Goal: Task Accomplishment & Management: Manage account settings

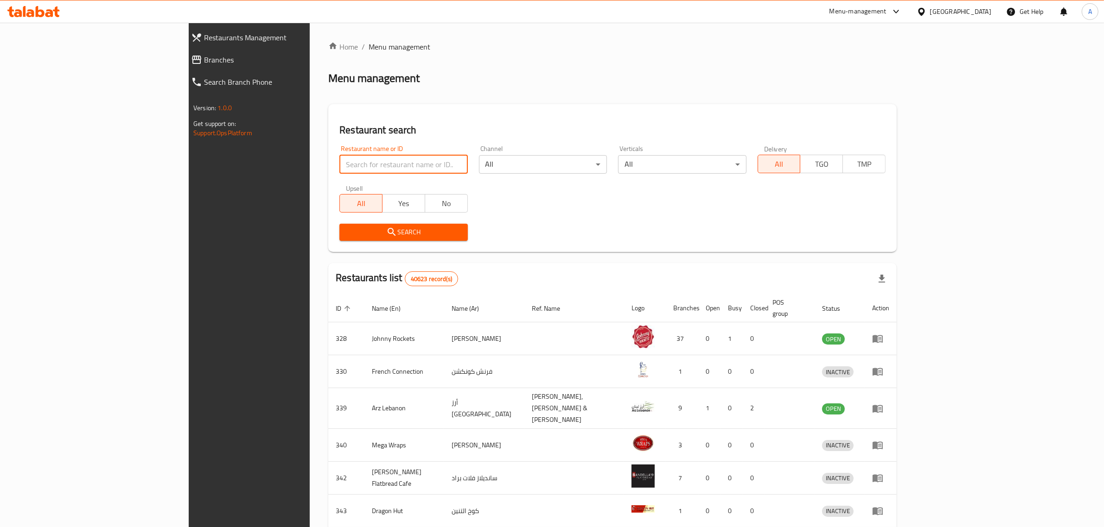
click at [339, 155] on input "search" at bounding box center [403, 164] width 128 height 19
type input "shawarmary"
click at [347, 228] on span "Search" at bounding box center [403, 233] width 113 height 12
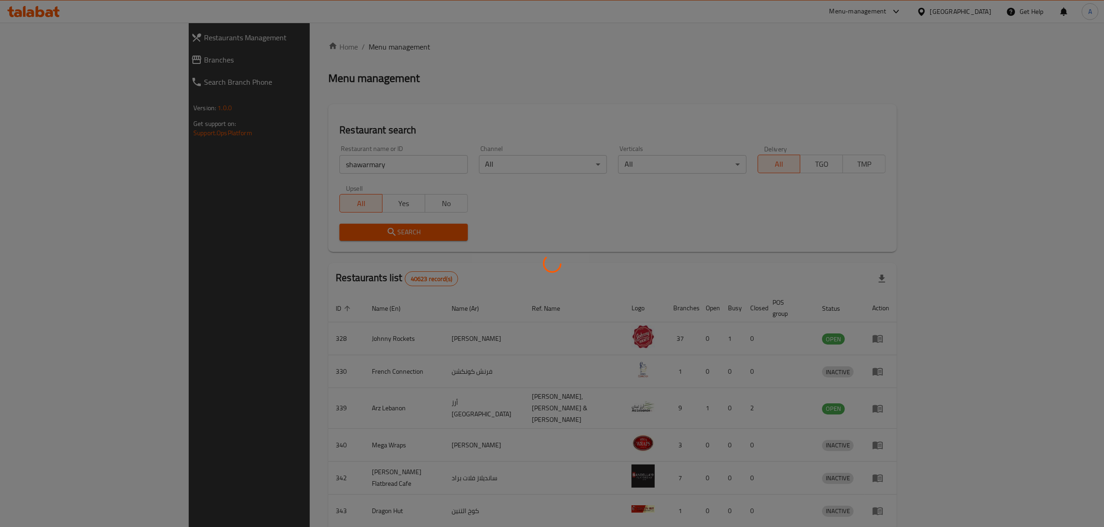
click at [318, 228] on div at bounding box center [552, 263] width 1104 height 527
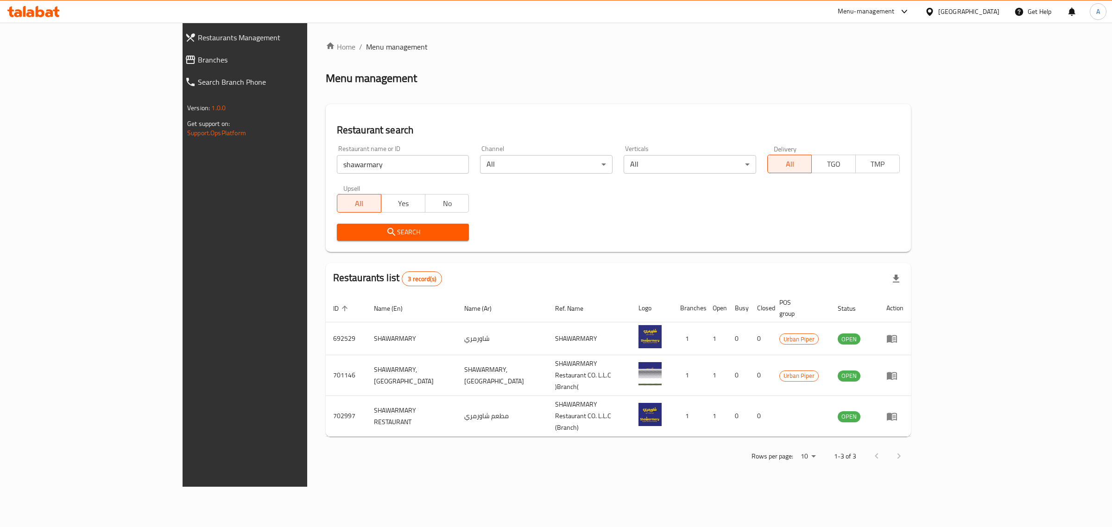
click at [671, 462] on div "Home / Menu management Menu management Restaurant search Restaurant name or ID …" at bounding box center [618, 255] width 622 height 464
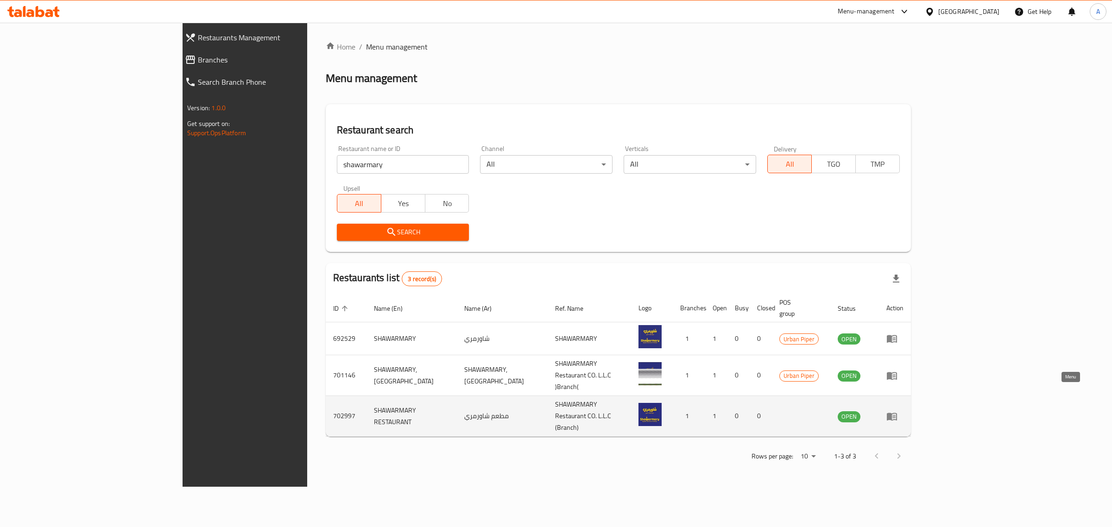
click at [898, 411] on icon "enhanced table" at bounding box center [892, 416] width 11 height 11
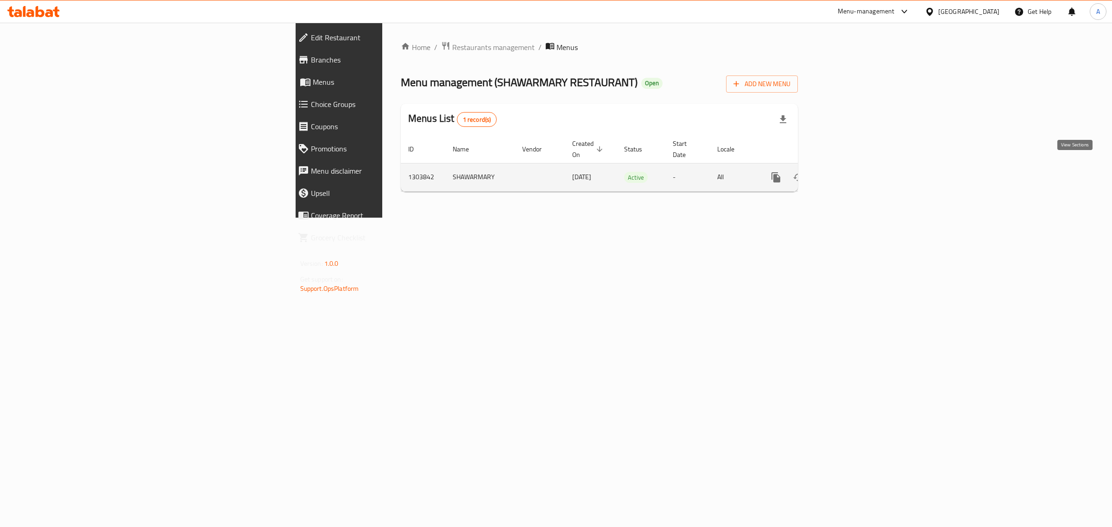
click at [849, 172] on icon "enhanced table" at bounding box center [842, 177] width 11 height 11
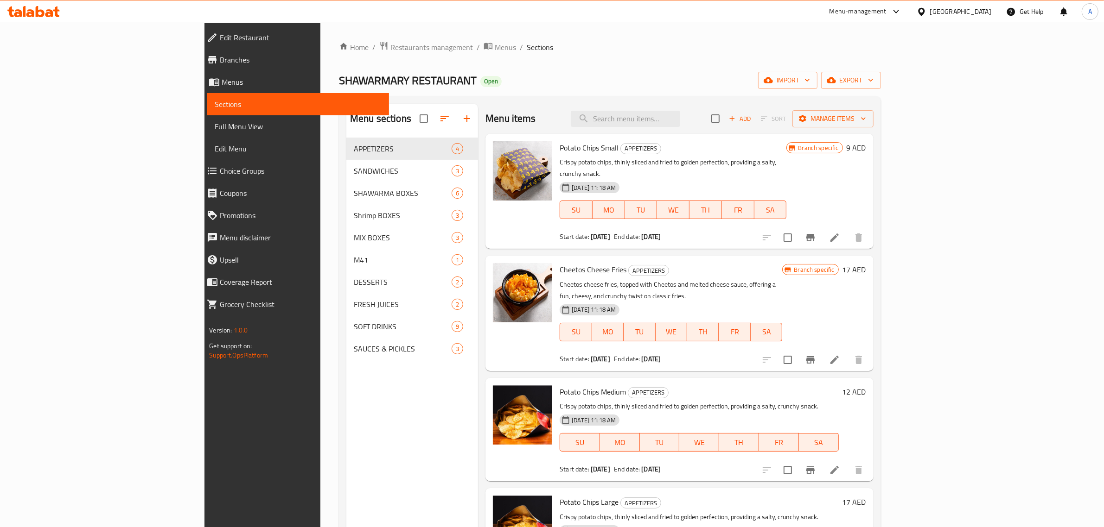
click at [527, 66] on div "Home / Restaurants management / Menus / Sections SHAWARMARY RESTAURANT Open imp…" at bounding box center [610, 339] width 542 height 597
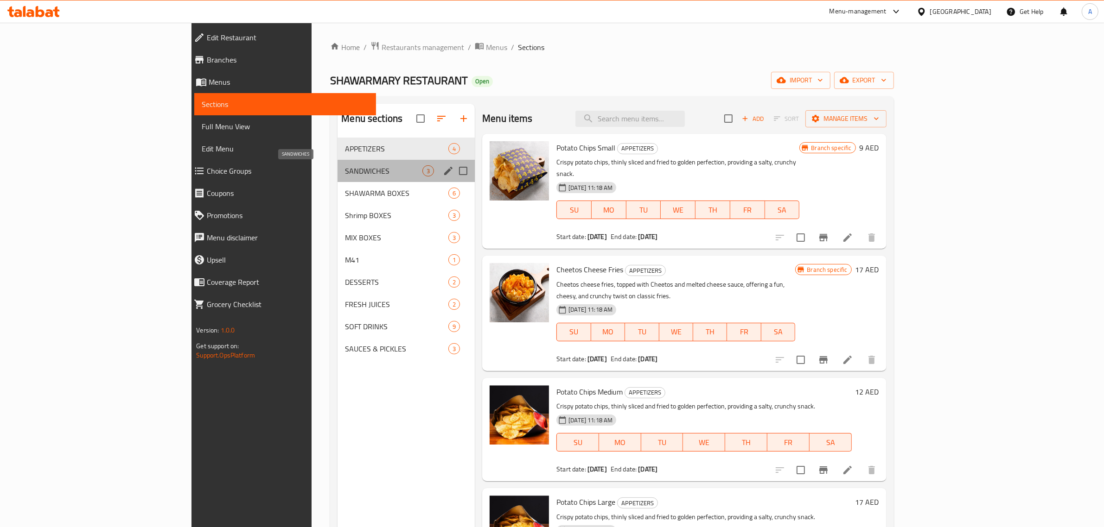
click at [345, 171] on span "SANDWICHES" at bounding box center [383, 170] width 77 height 11
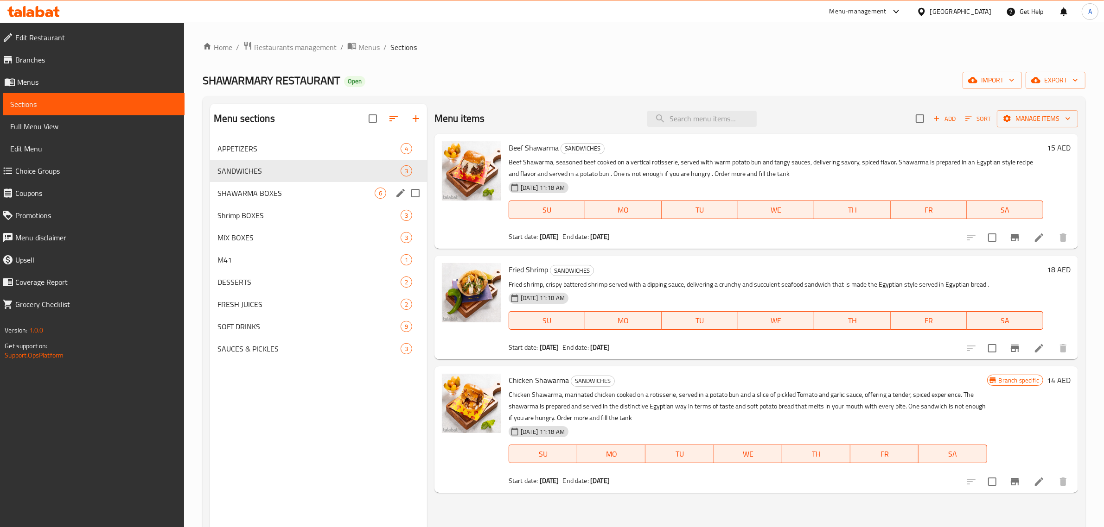
click at [256, 182] on div "SHAWARMA BOXES 6" at bounding box center [318, 193] width 217 height 22
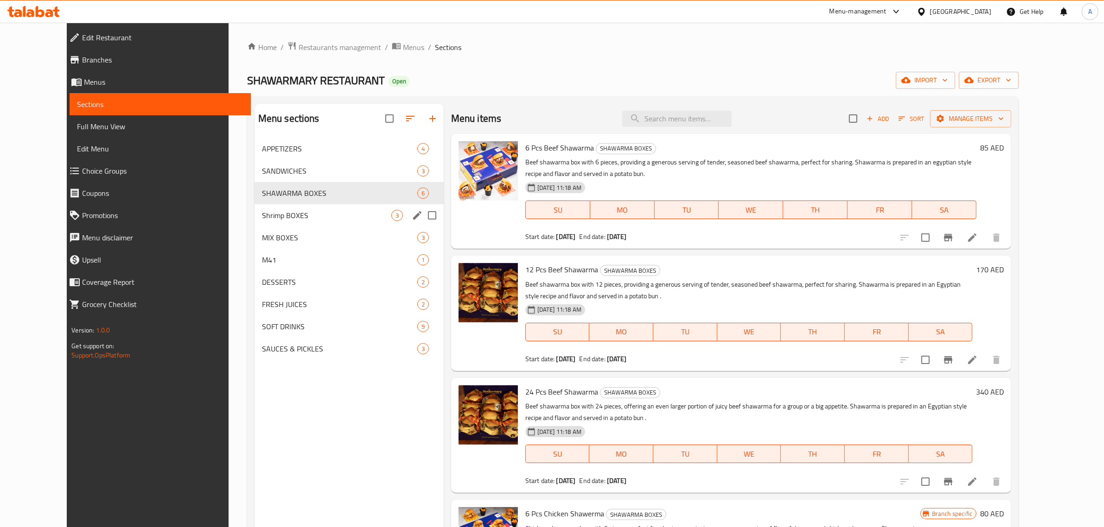
click at [262, 212] on span "Shrimp BOXES" at bounding box center [326, 215] width 129 height 11
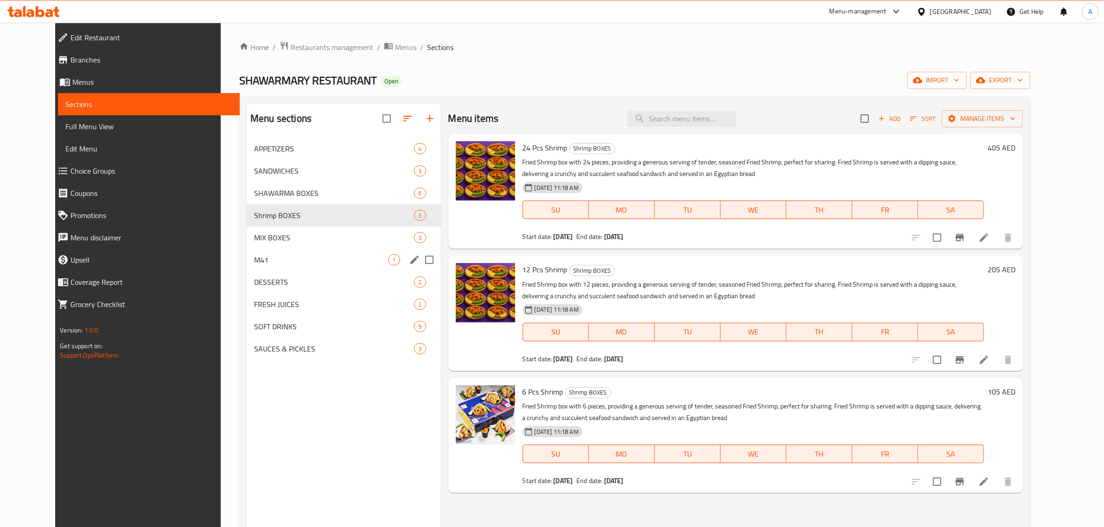
click at [247, 253] on div "M41 1" at bounding box center [344, 260] width 194 height 22
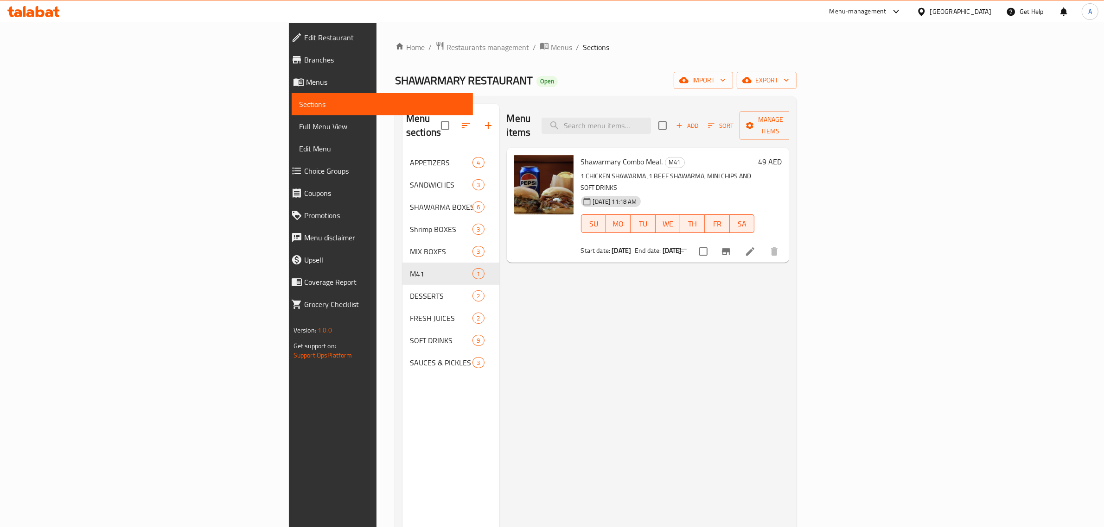
click at [402, 384] on div "Menu sections APPETIZERS 4 SANDWICHES 3 SHAWARMA BOXES 6 Shrimp BOXES 3 MIX BOX…" at bounding box center [450, 367] width 97 height 527
click at [784, 348] on div "Menu items Add Sort Manage items Shawarmary Combo Meal. M41 1 CHICKEN SHAWARMA …" at bounding box center [644, 367] width 290 height 527
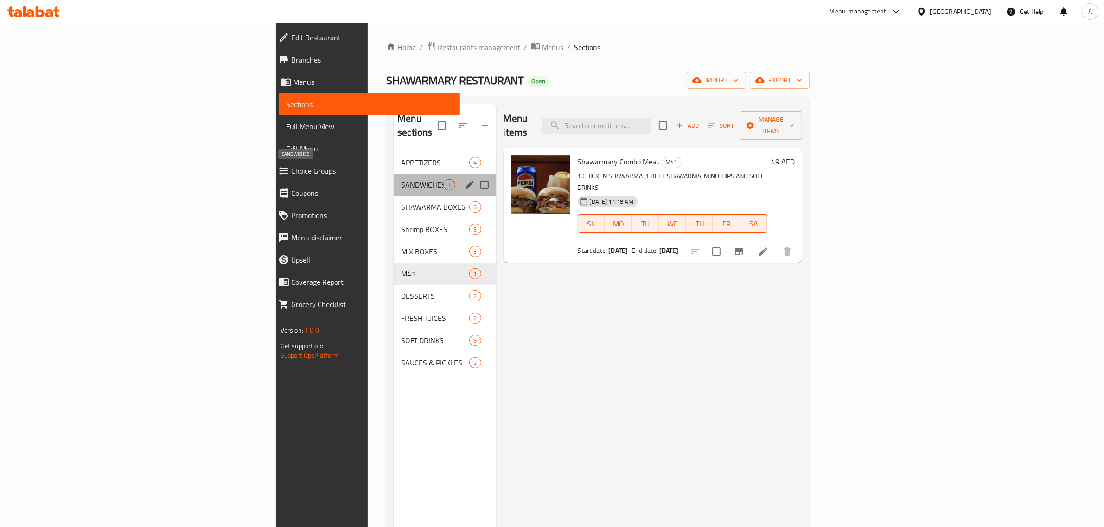
click at [401, 179] on span "SANDWICHES" at bounding box center [422, 184] width 42 height 11
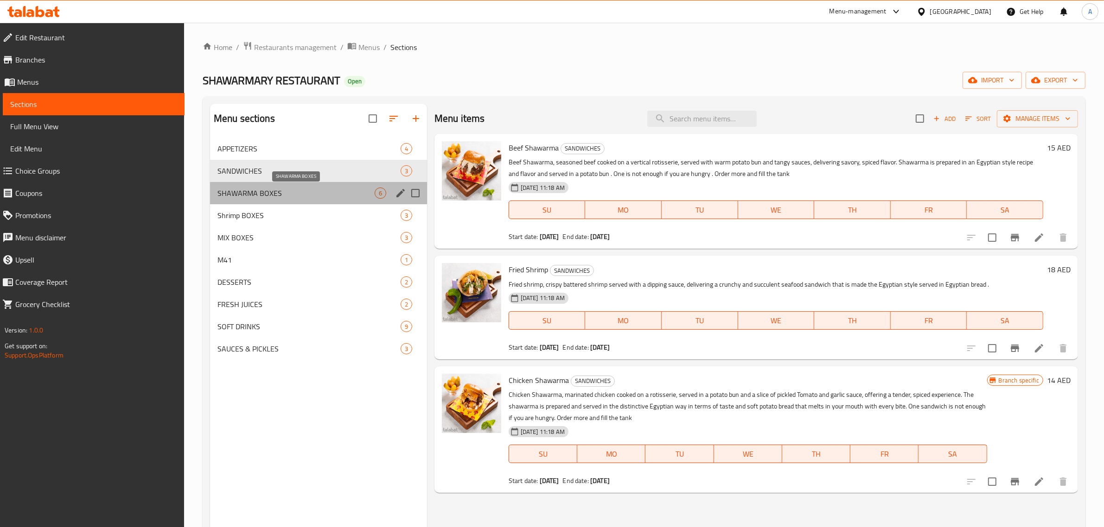
click at [264, 196] on span "SHAWARMA BOXES" at bounding box center [295, 193] width 157 height 11
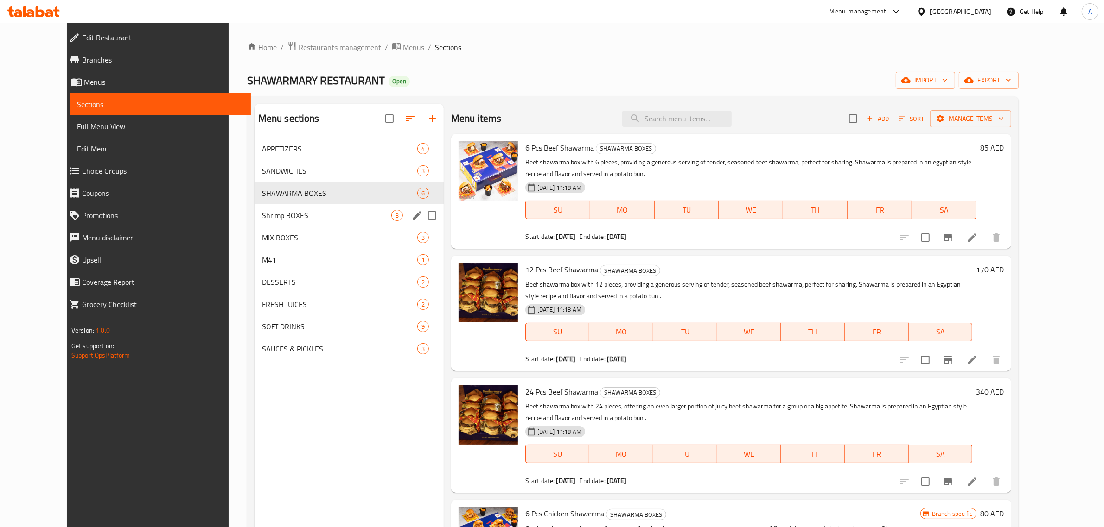
click at [299, 224] on div "Shrimp BOXES 3" at bounding box center [348, 215] width 189 height 22
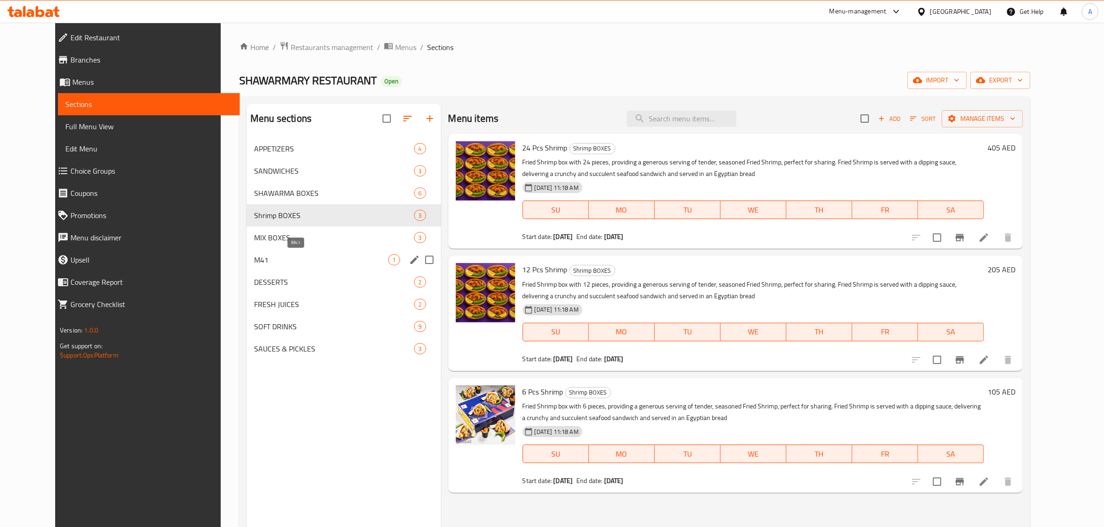
click at [293, 262] on span "M41" at bounding box center [321, 259] width 134 height 11
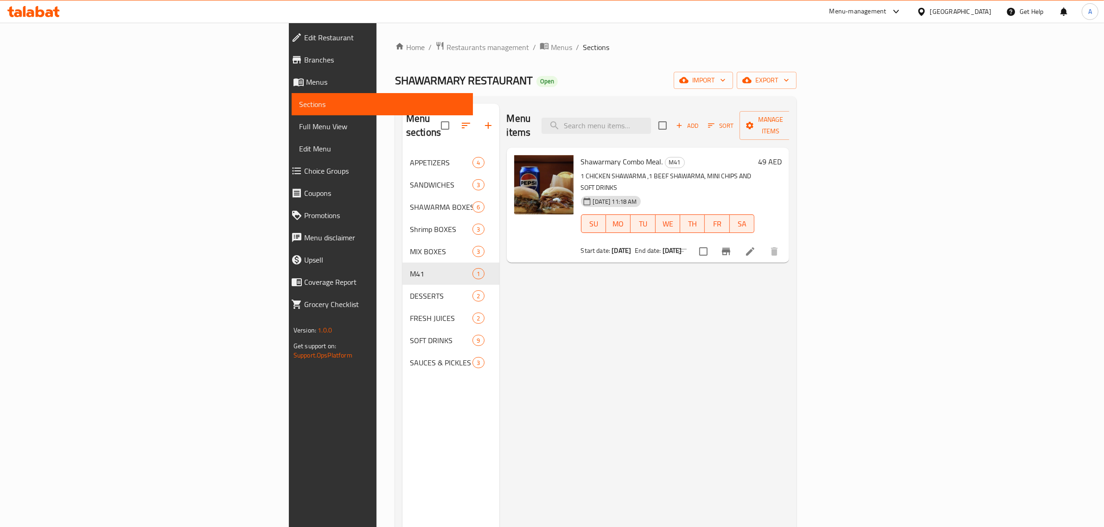
drag, startPoint x: 594, startPoint y: 67, endPoint x: 602, endPoint y: 65, distance: 8.1
click at [602, 65] on div "Home / Restaurants management / Menus / Sections SHAWARMARY RESTAURANT Open imp…" at bounding box center [595, 339] width 401 height 597
click at [651, 118] on input "search" at bounding box center [595, 126] width 109 height 16
click at [518, 38] on div "Home / Restaurants management / Menus / Sections SHAWARMARY RESTAURANT Open imp…" at bounding box center [595, 340] width 438 height 634
